Goal: Task Accomplishment & Management: Use online tool/utility

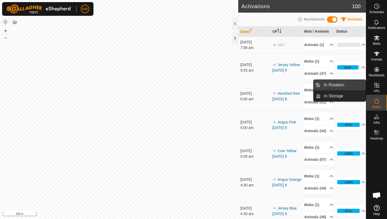
click at [340, 85] on link "In Rotation" at bounding box center [343, 85] width 45 height 11
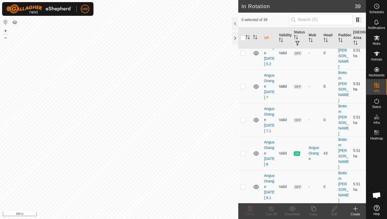
scroll to position [60, 0]
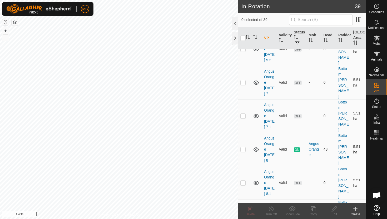
click at [244, 147] on p-checkbox at bounding box center [242, 149] width 5 height 4
checkbox input "true"
click at [313, 207] on icon at bounding box center [313, 208] width 5 height 5
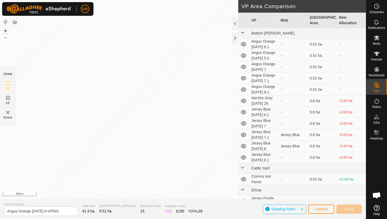
click at [4, 31] on button "+" at bounding box center [5, 31] width 6 height 6
click at [6, 30] on button "+" at bounding box center [5, 31] width 6 height 6
click at [4, 30] on button "+" at bounding box center [5, 31] width 6 height 6
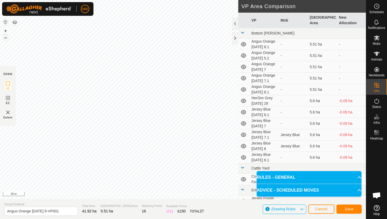
click at [6, 38] on button "–" at bounding box center [5, 37] width 6 height 6
click at [5, 31] on button "+" at bounding box center [5, 31] width 6 height 6
click at [5, 39] on button "–" at bounding box center [5, 37] width 6 height 6
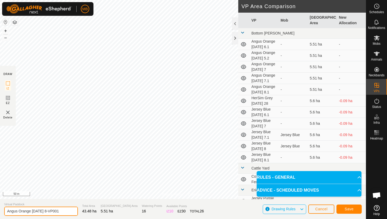
click at [66, 212] on input "Angus Orange [DATE] 8-VP001" at bounding box center [41, 211] width 74 height 9
type input "Angus Orange [DATE] 8.2"
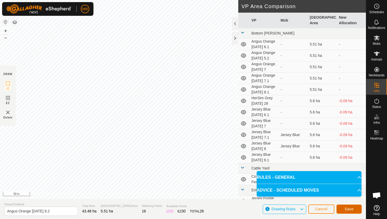
click at [351, 208] on span "Save" at bounding box center [349, 209] width 9 height 4
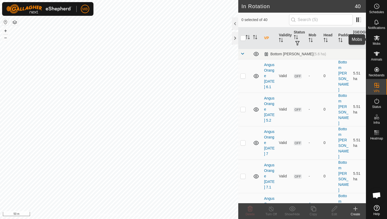
click at [376, 39] on icon at bounding box center [377, 38] width 6 height 6
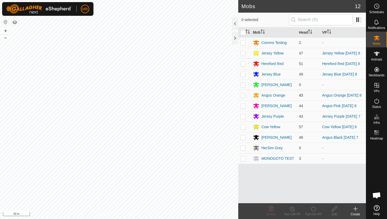
click at [243, 97] on p-checkbox at bounding box center [242, 95] width 5 height 4
checkbox input "true"
click at [313, 207] on icon at bounding box center [313, 209] width 7 height 6
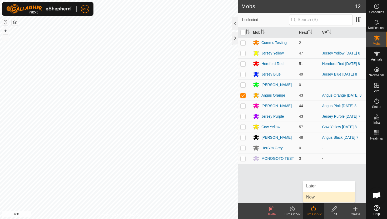
click at [314, 196] on link "Now" at bounding box center [329, 197] width 52 height 11
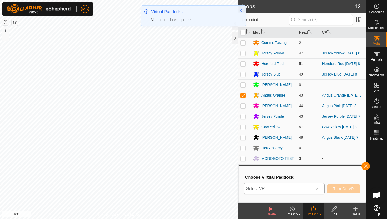
click at [318, 189] on icon "dropdown trigger" at bounding box center [317, 189] width 4 height 4
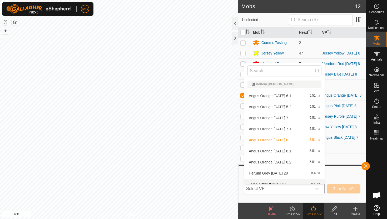
scroll to position [6, 0]
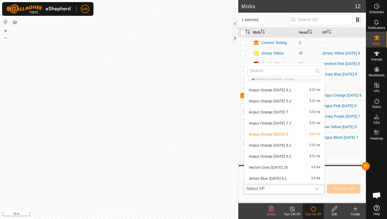
click at [289, 156] on li "Angus Orange [DATE] 8.2 5.51 ha" at bounding box center [284, 156] width 80 height 11
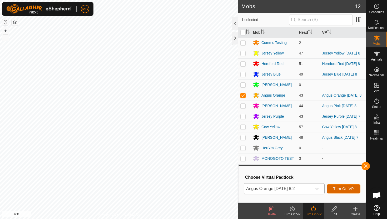
click at [345, 187] on span "Turn On VP" at bounding box center [343, 189] width 21 height 4
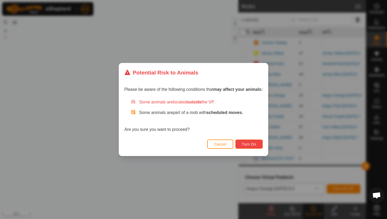
click at [251, 145] on span "Turn On" at bounding box center [249, 144] width 14 height 4
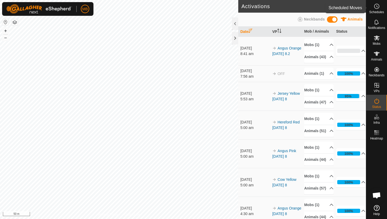
click at [378, 7] on icon at bounding box center [377, 6] width 6 height 6
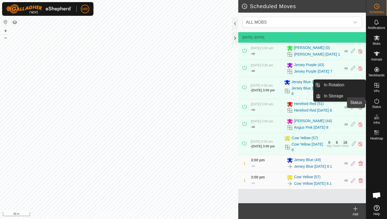
click at [376, 101] on icon at bounding box center [377, 101] width 6 height 6
